Goal: Task Accomplishment & Management: Manage account settings

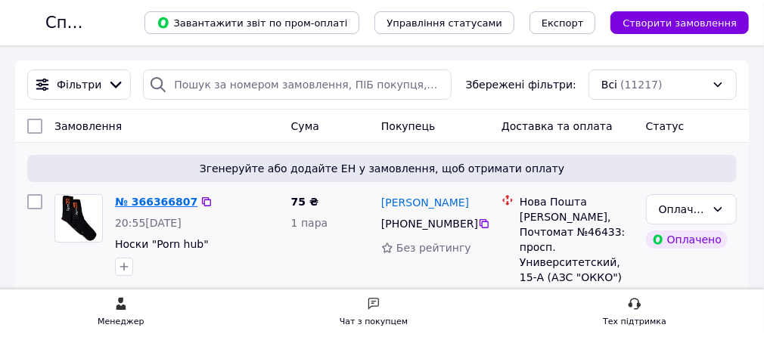
click at [197, 199] on link "№ 366366807" at bounding box center [156, 202] width 82 height 12
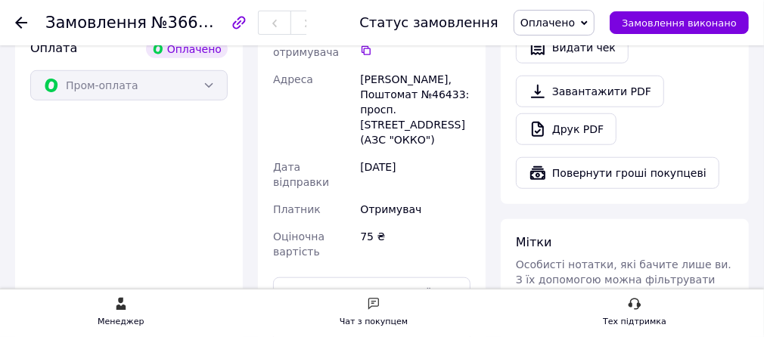
scroll to position [605, 0]
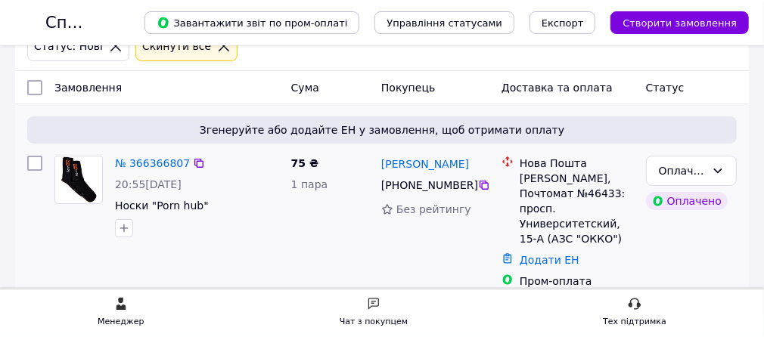
scroll to position [95, 0]
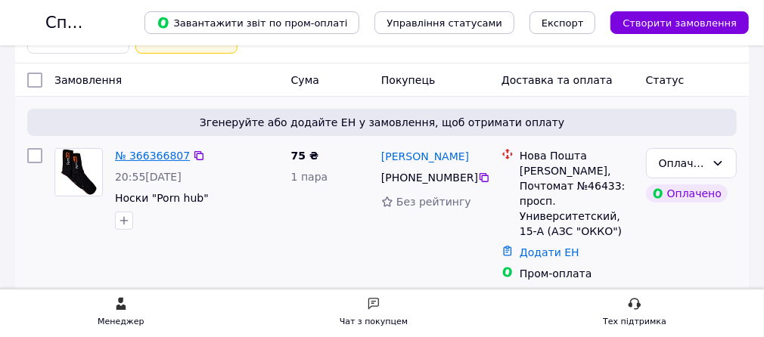
click at [190, 154] on link "№ 366366807" at bounding box center [152, 156] width 75 height 12
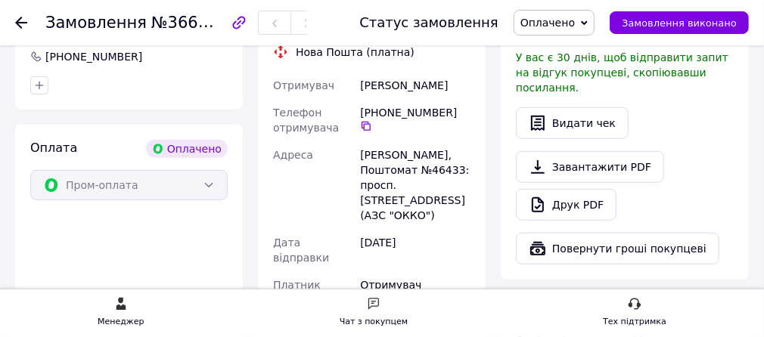
scroll to position [530, 0]
